Goal: Task Accomplishment & Management: Manage account settings

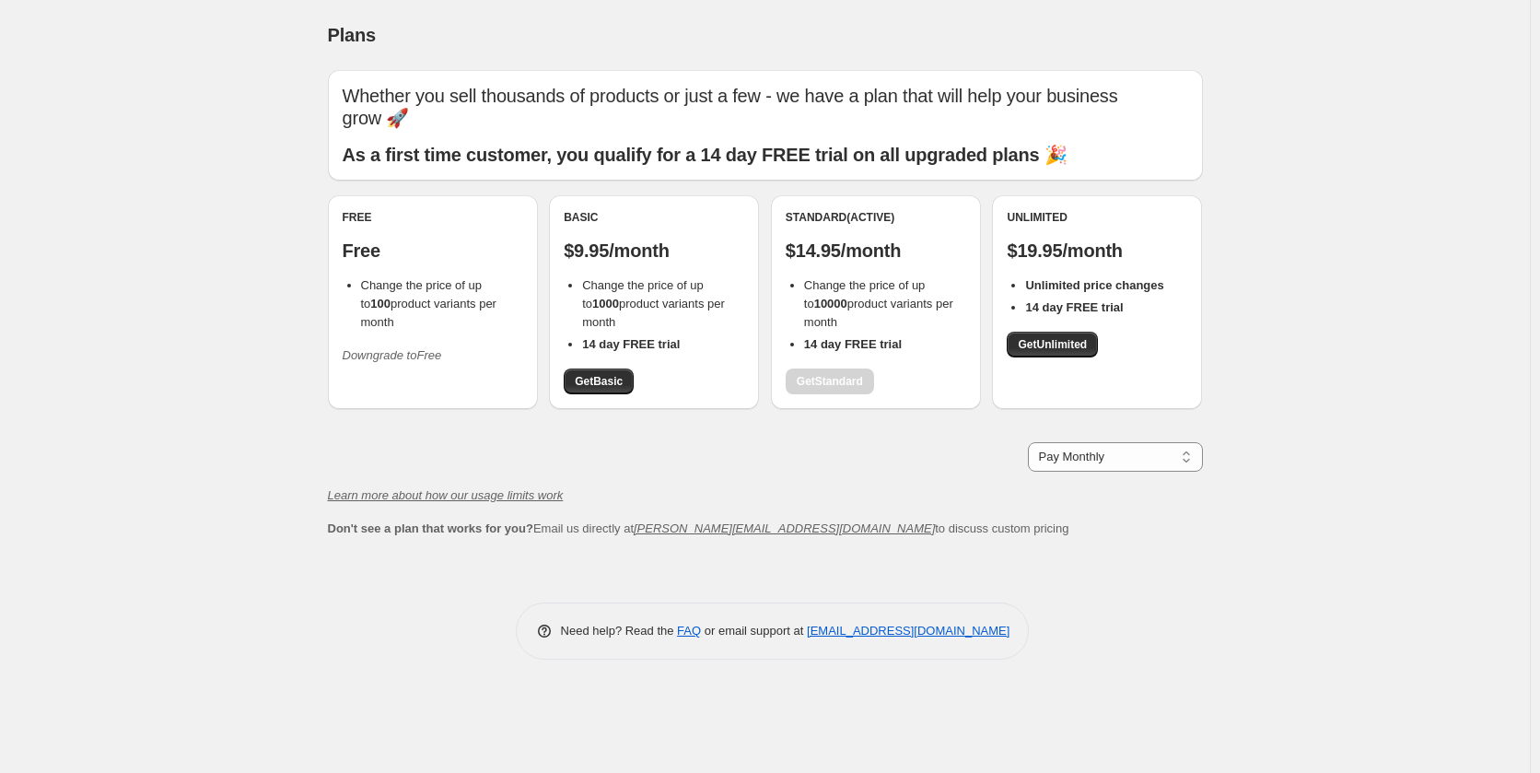
click at [840, 378] on div "Standard (Active) $14.95/month Change the price of up to 10000 product variants…" at bounding box center [876, 302] width 181 height 184
click at [1054, 459] on select "Pay Monthly Pay Yearly (Save 16%)" at bounding box center [1115, 456] width 175 height 29
drag, startPoint x: 388, startPoint y: 284, endPoint x: 382, endPoint y: 299, distance: 16.6
click at [387, 284] on span "Change the price of up to 100 product variants per month" at bounding box center [428, 303] width 135 height 51
